Goal: Information Seeking & Learning: Learn about a topic

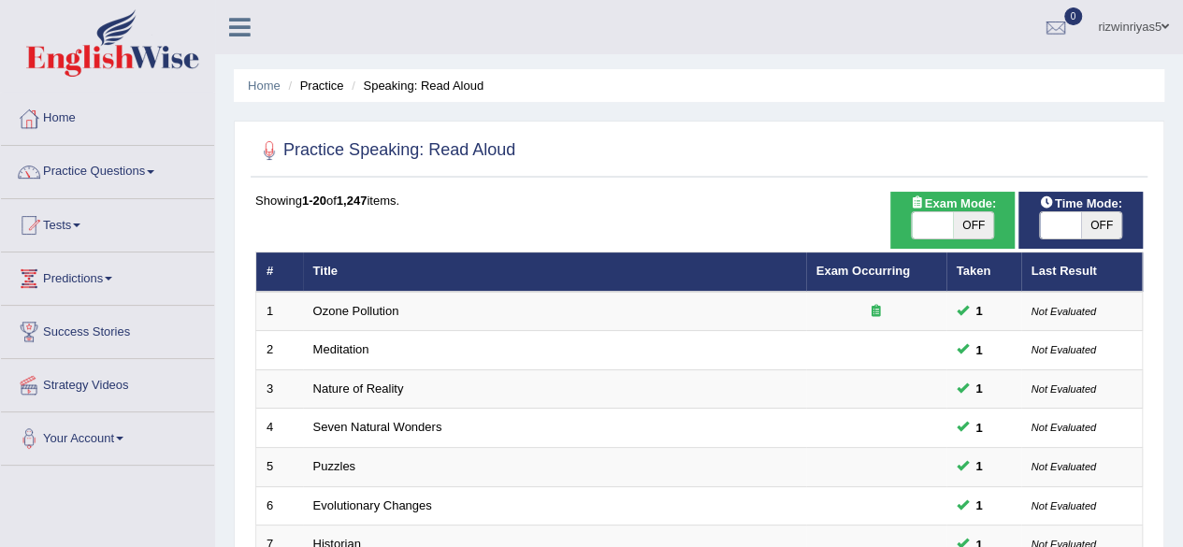
click at [961, 220] on span "OFF" at bounding box center [973, 225] width 41 height 26
checkbox input "true"
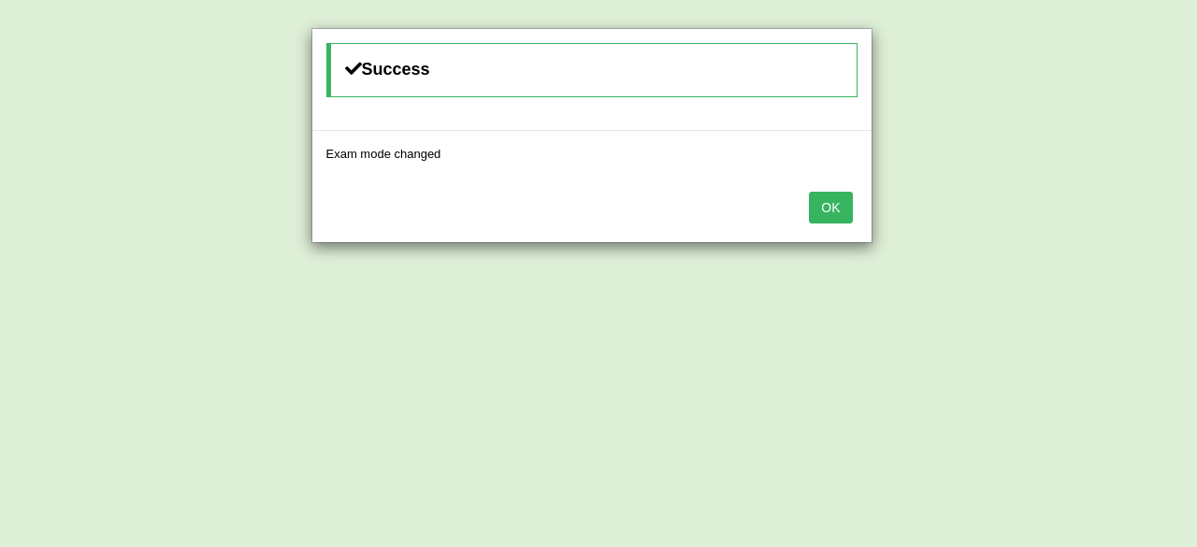
click at [840, 214] on button "OK" at bounding box center [830, 208] width 43 height 32
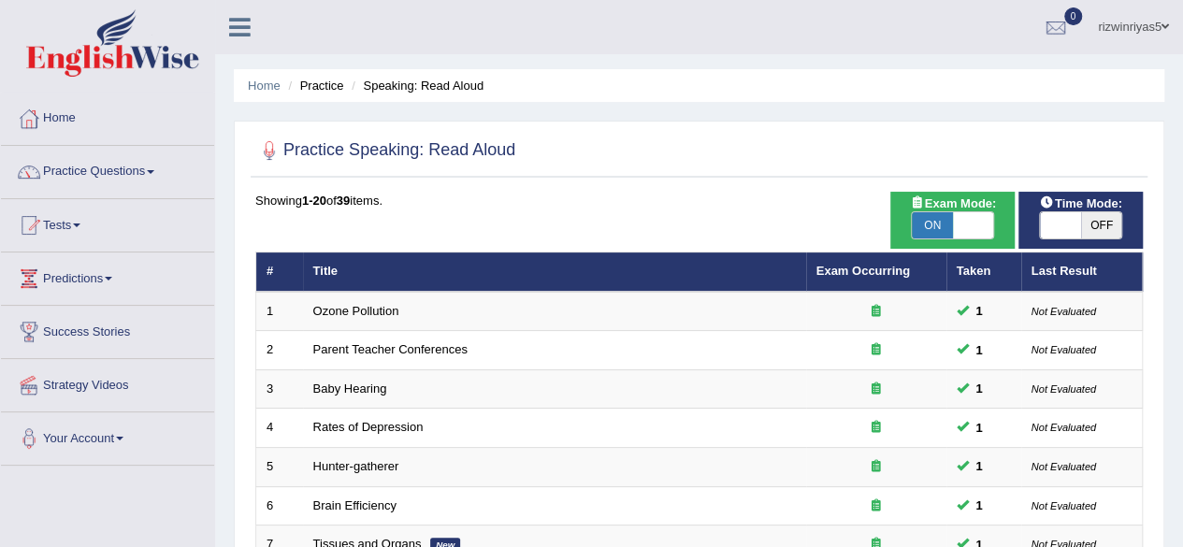
click at [1092, 220] on span "OFF" at bounding box center [1101, 225] width 41 height 26
checkbox input "true"
click at [1092, 220] on div "ON OFF" at bounding box center [1101, 225] width 123 height 26
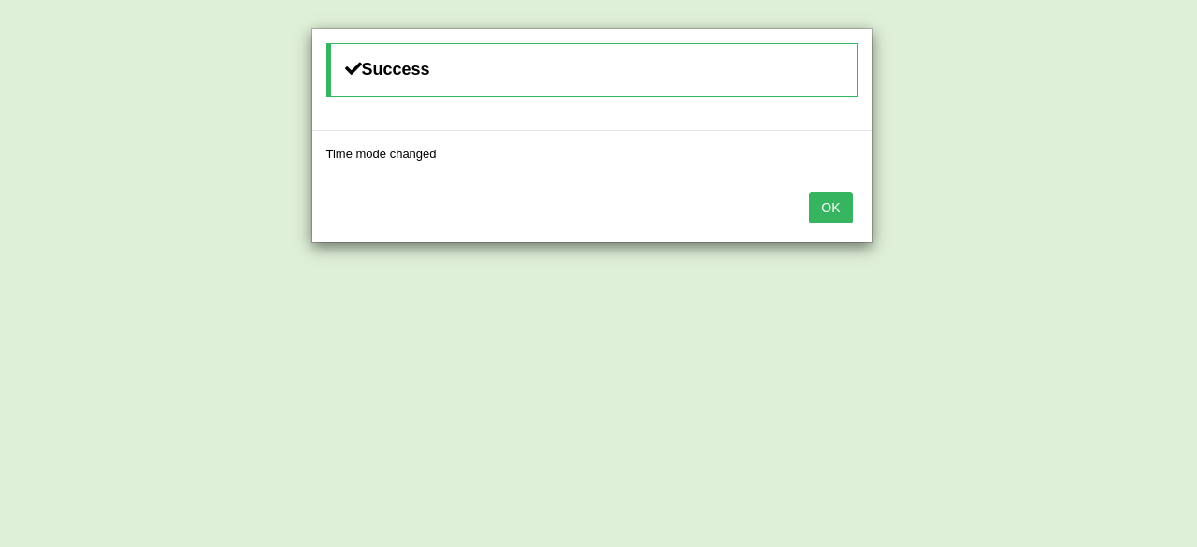
click at [832, 209] on button "OK" at bounding box center [830, 208] width 43 height 32
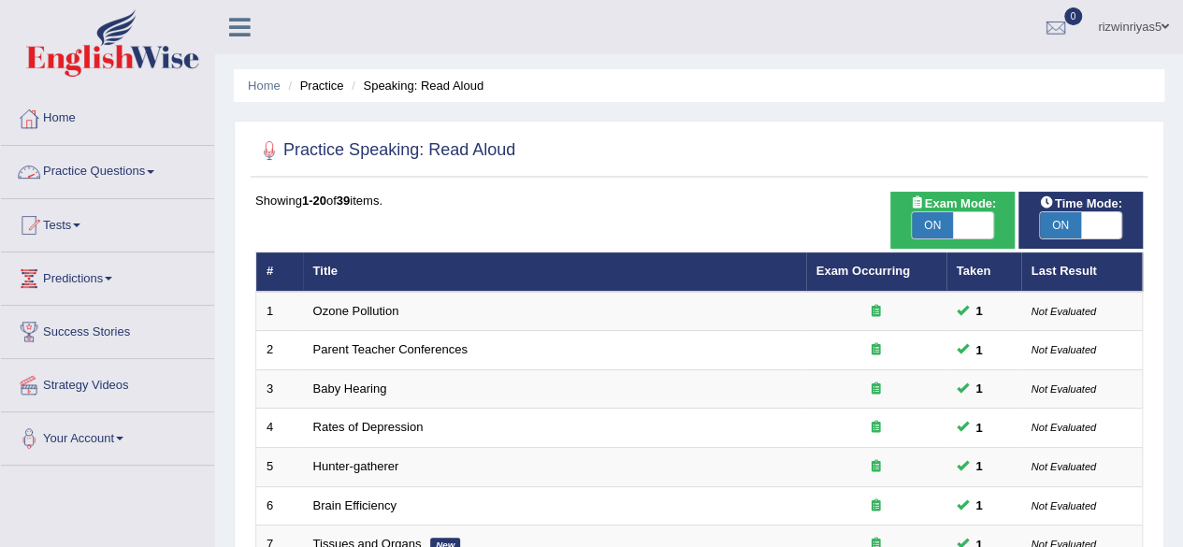
click at [97, 171] on link "Practice Questions" at bounding box center [107, 169] width 213 height 47
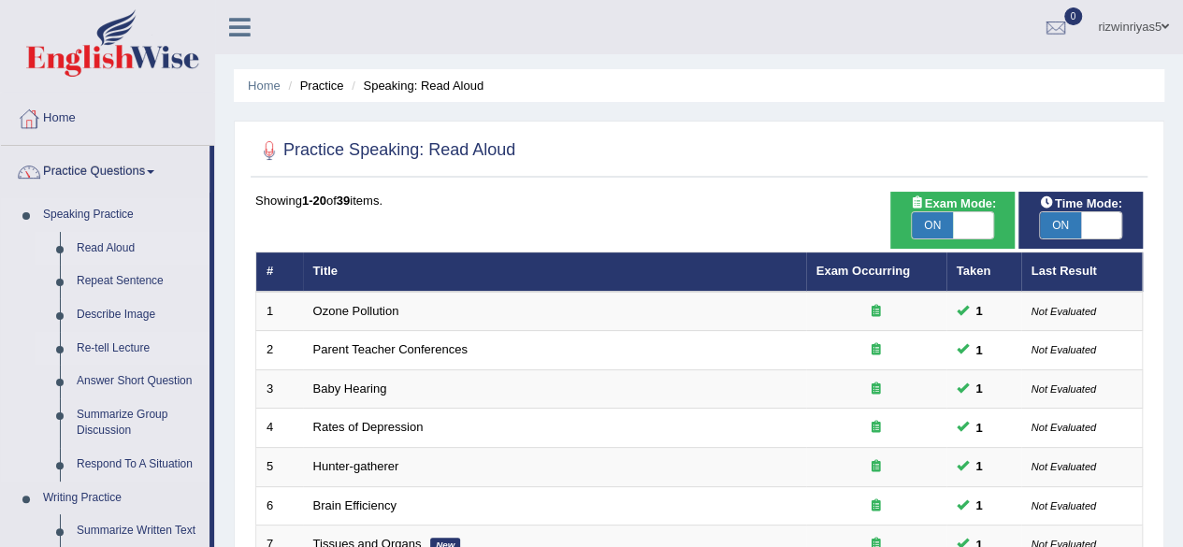
click at [123, 345] on link "Re-tell Lecture" at bounding box center [138, 349] width 141 height 34
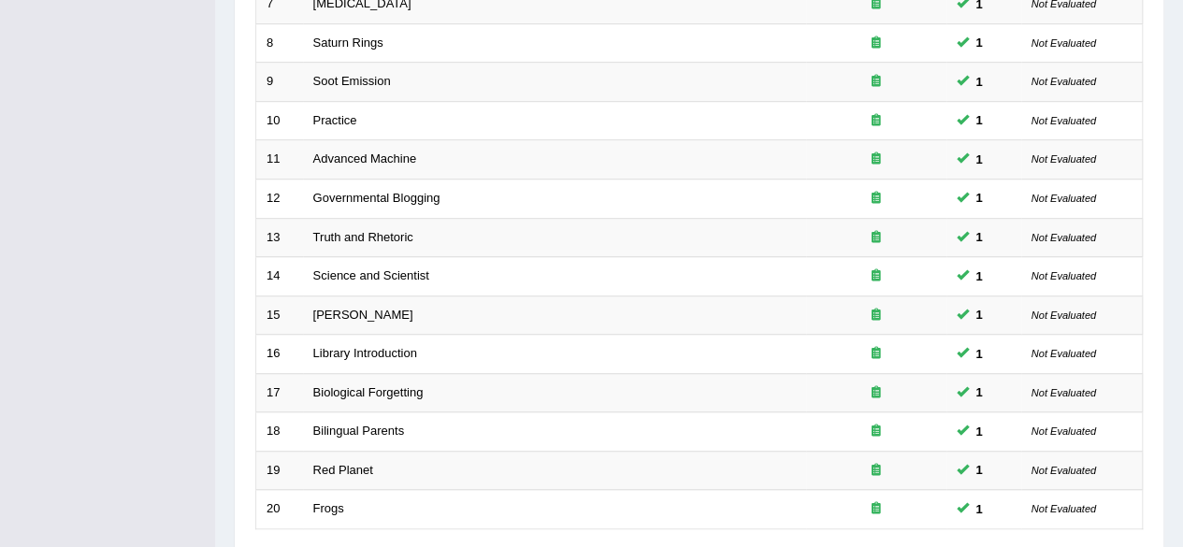
scroll to position [682, 0]
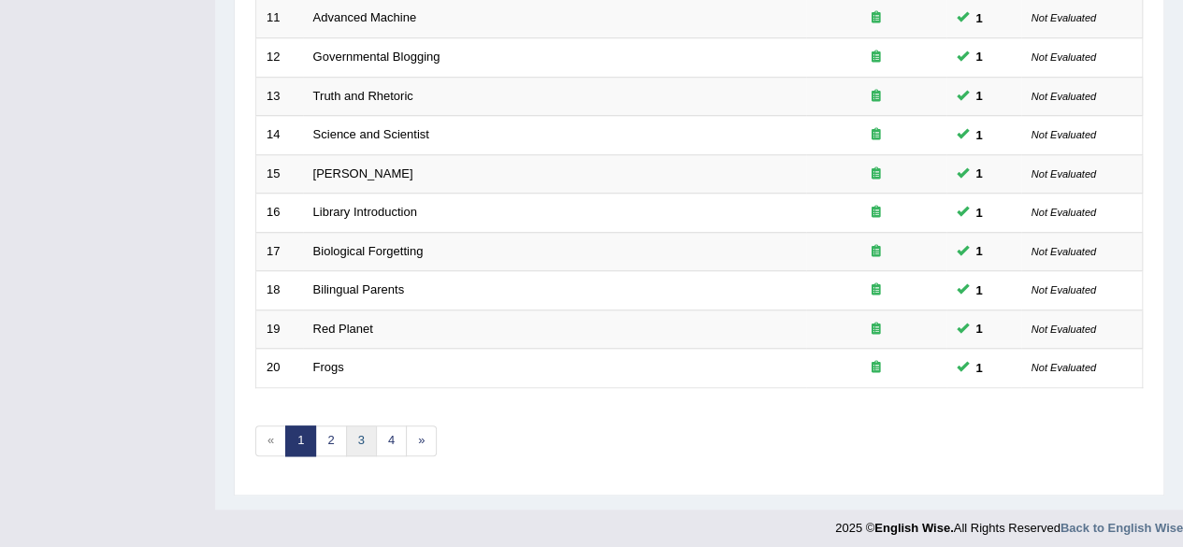
click at [361, 435] on link "3" at bounding box center [361, 440] width 31 height 31
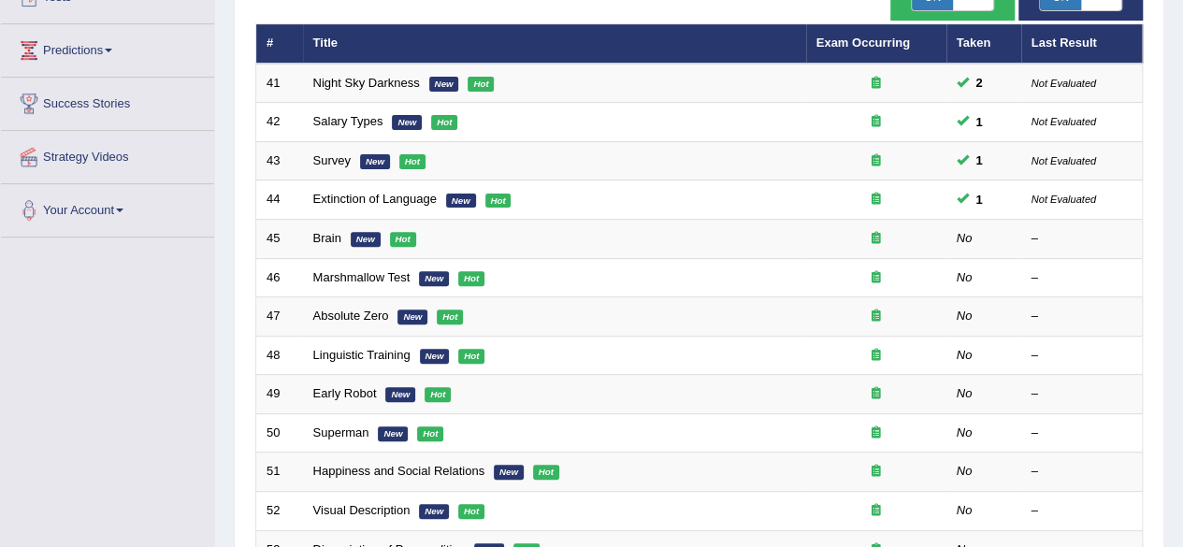
scroll to position [232, 0]
